Goal: Information Seeking & Learning: Learn about a topic

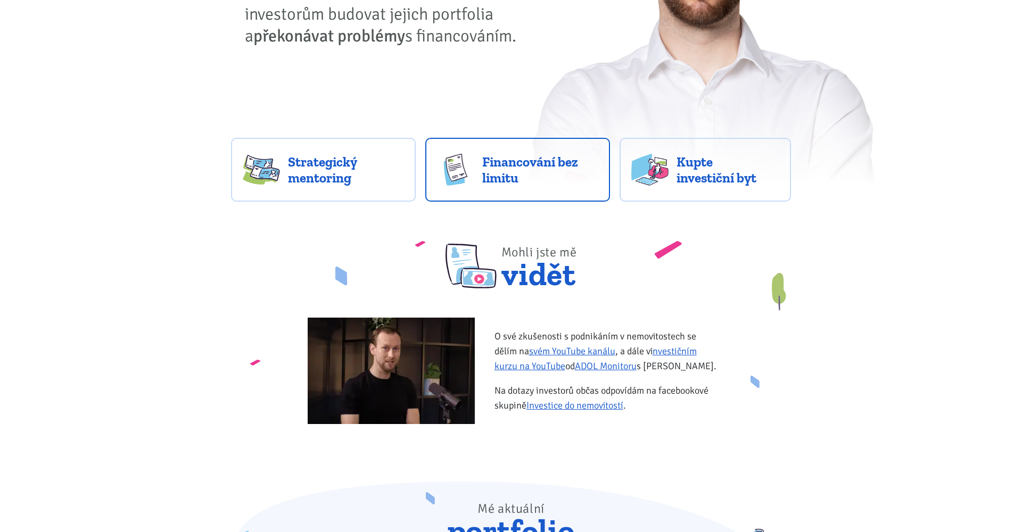
scroll to position [234, 0]
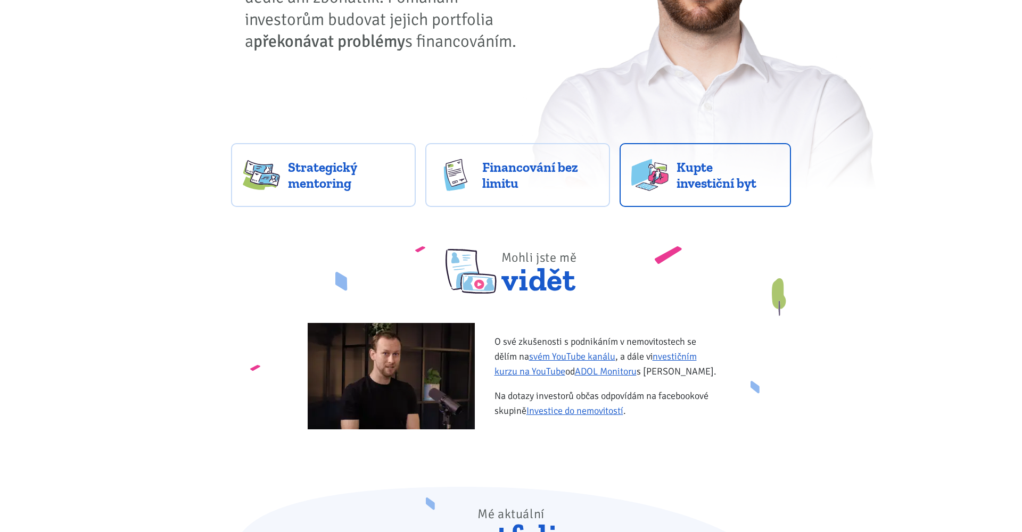
click at [676, 176] on span "Kupte investiční byt" at bounding box center [727, 175] width 103 height 32
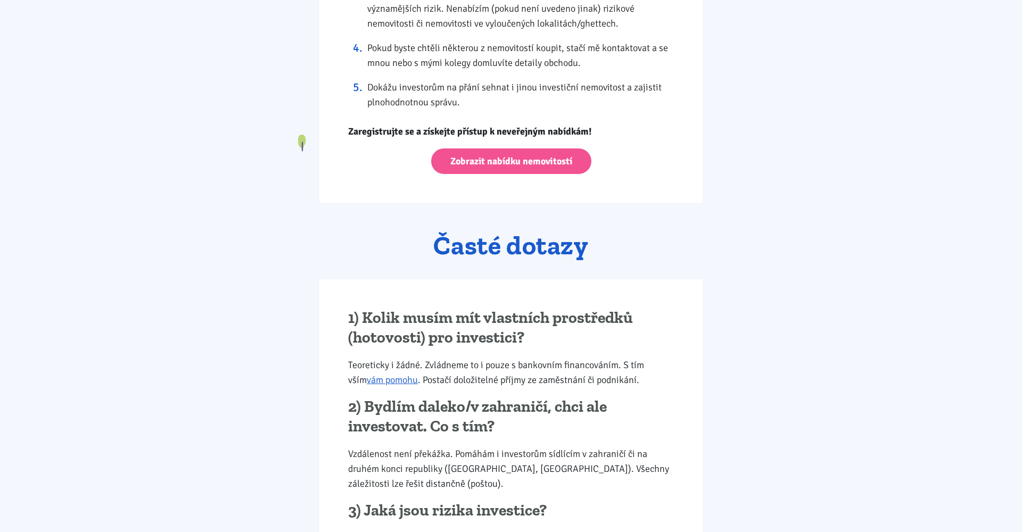
scroll to position [1106, 0]
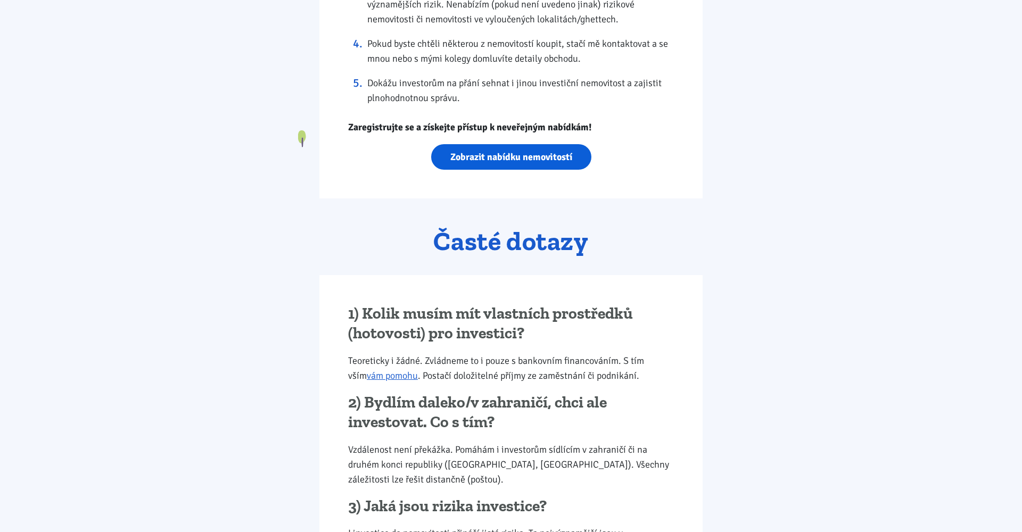
click at [532, 160] on link "Zobrazit nabídku nemovitostí" at bounding box center [511, 157] width 160 height 26
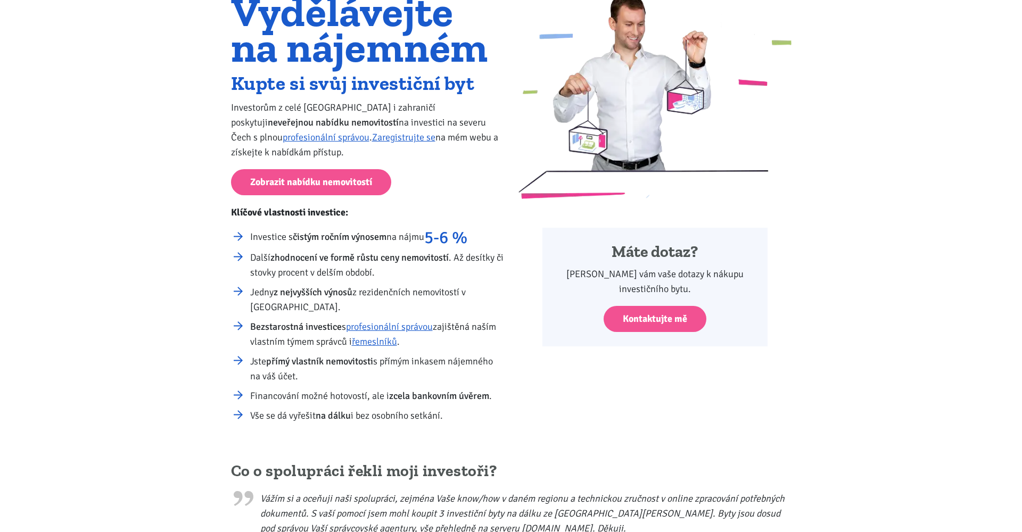
scroll to position [98, 0]
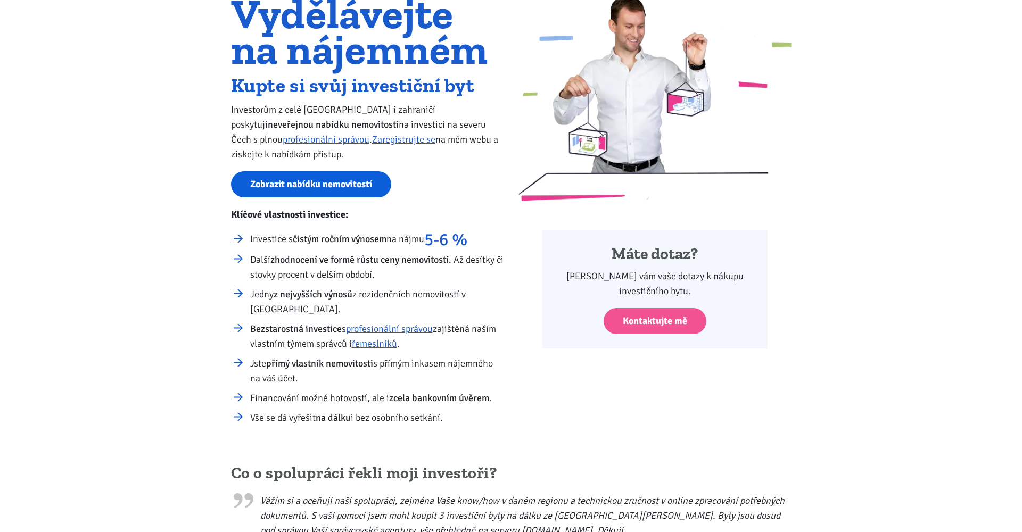
click at [285, 184] on link "Zobrazit nabídku nemovitostí" at bounding box center [311, 184] width 160 height 26
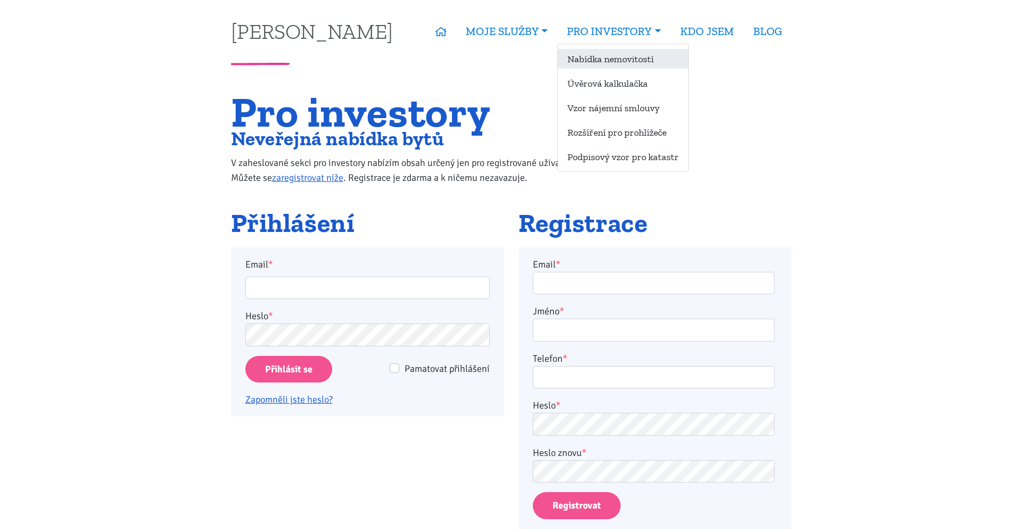
click at [612, 58] on link "Nabídka nemovitostí" at bounding box center [623, 59] width 130 height 20
click at [607, 85] on link "Úvěrová kalkulačka" at bounding box center [623, 83] width 130 height 20
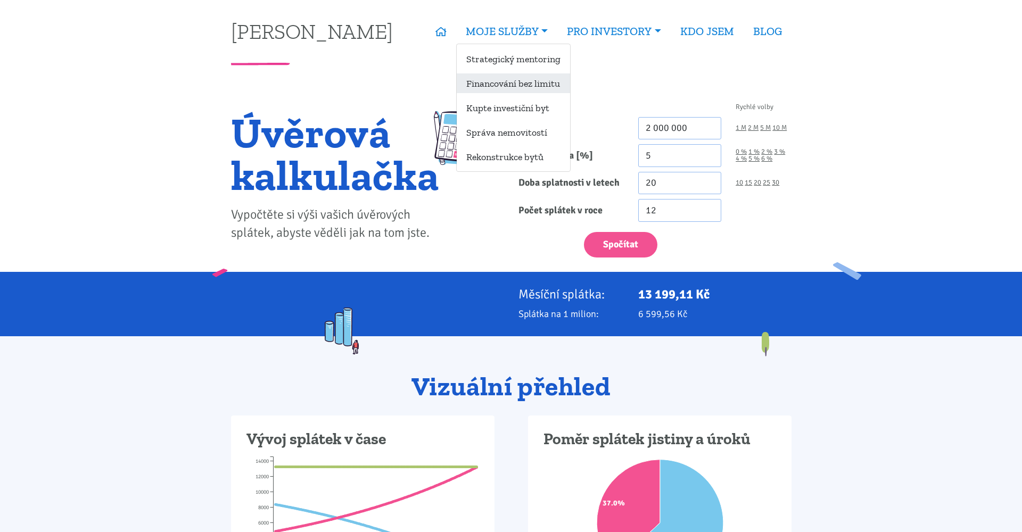
click at [506, 84] on link "Financování bez limitu" at bounding box center [513, 83] width 113 height 20
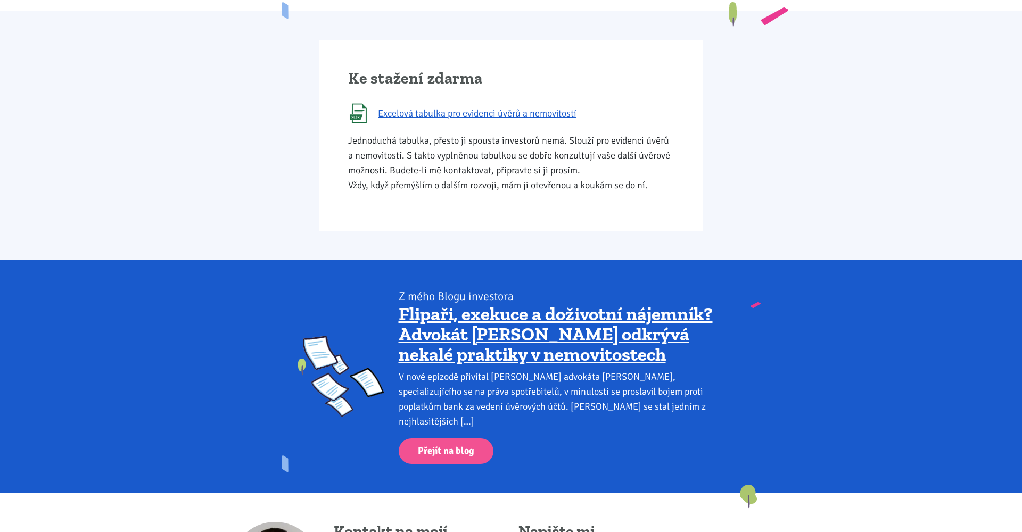
scroll to position [607, 0]
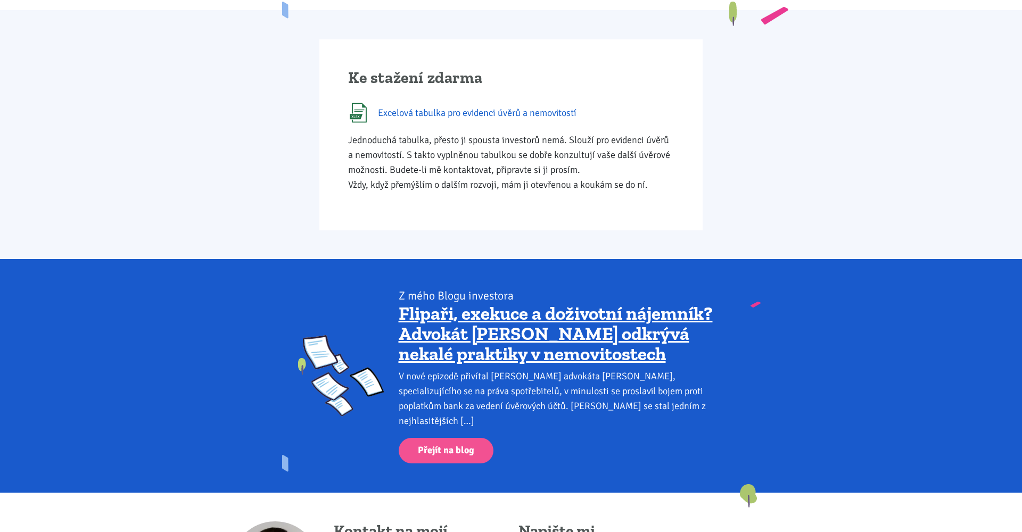
click at [513, 111] on span "Excelová tabulka pro evidenci úvěrů a nemovitostí" at bounding box center [477, 112] width 199 height 15
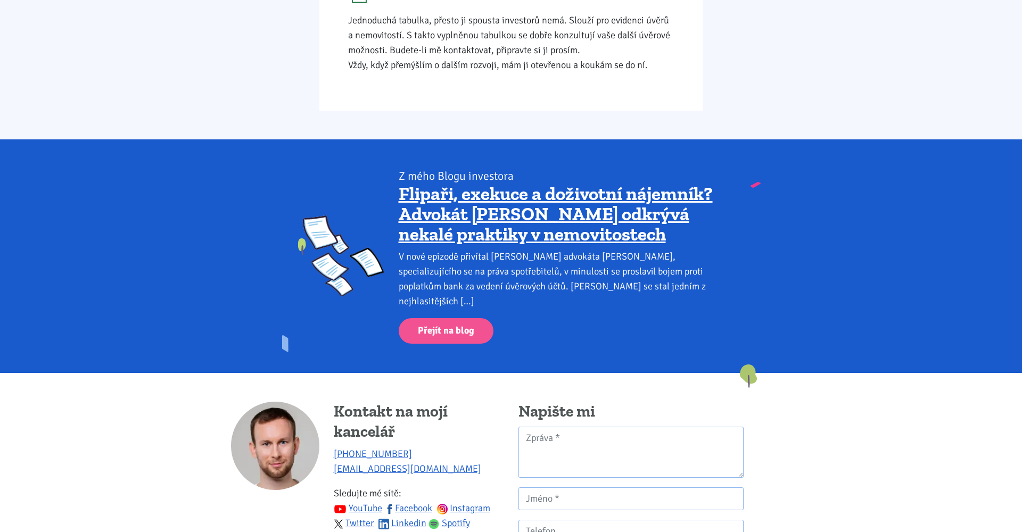
scroll to position [727, 0]
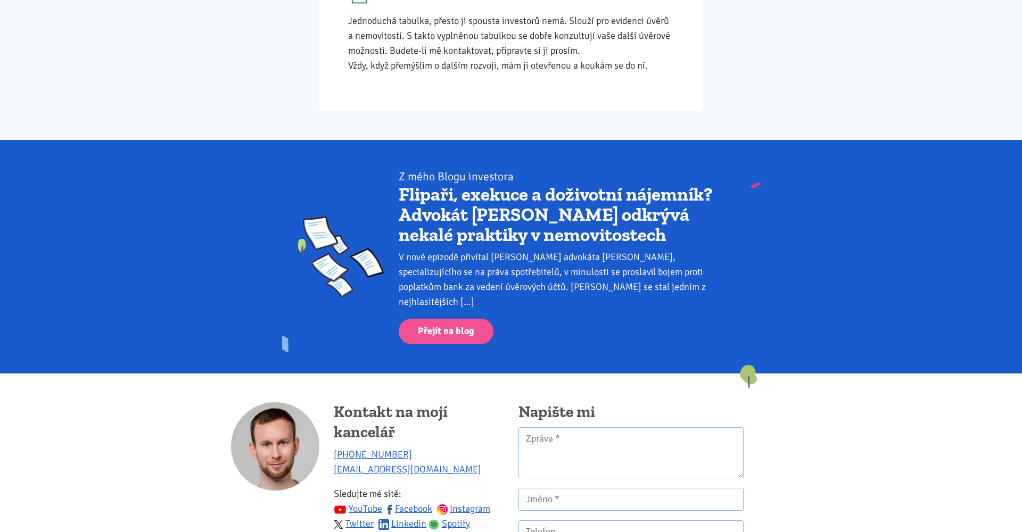
click at [483, 218] on link "Flipaři, exekuce a doživotní nájemník? Advokát [PERSON_NAME] odkrývá nekalé pra…" at bounding box center [556, 214] width 314 height 63
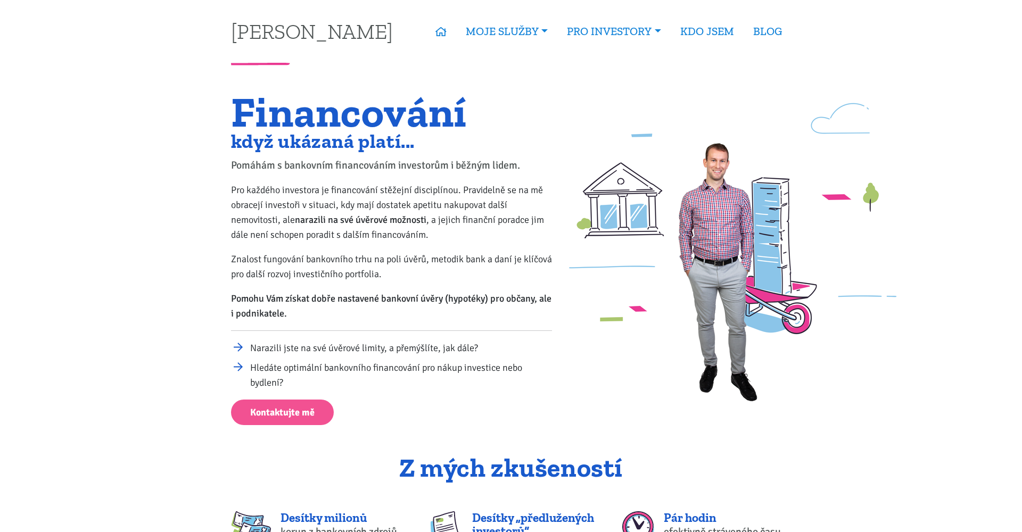
click at [518, 98] on h1 "Financování" at bounding box center [391, 112] width 321 height 36
